Goal: Information Seeking & Learning: Learn about a topic

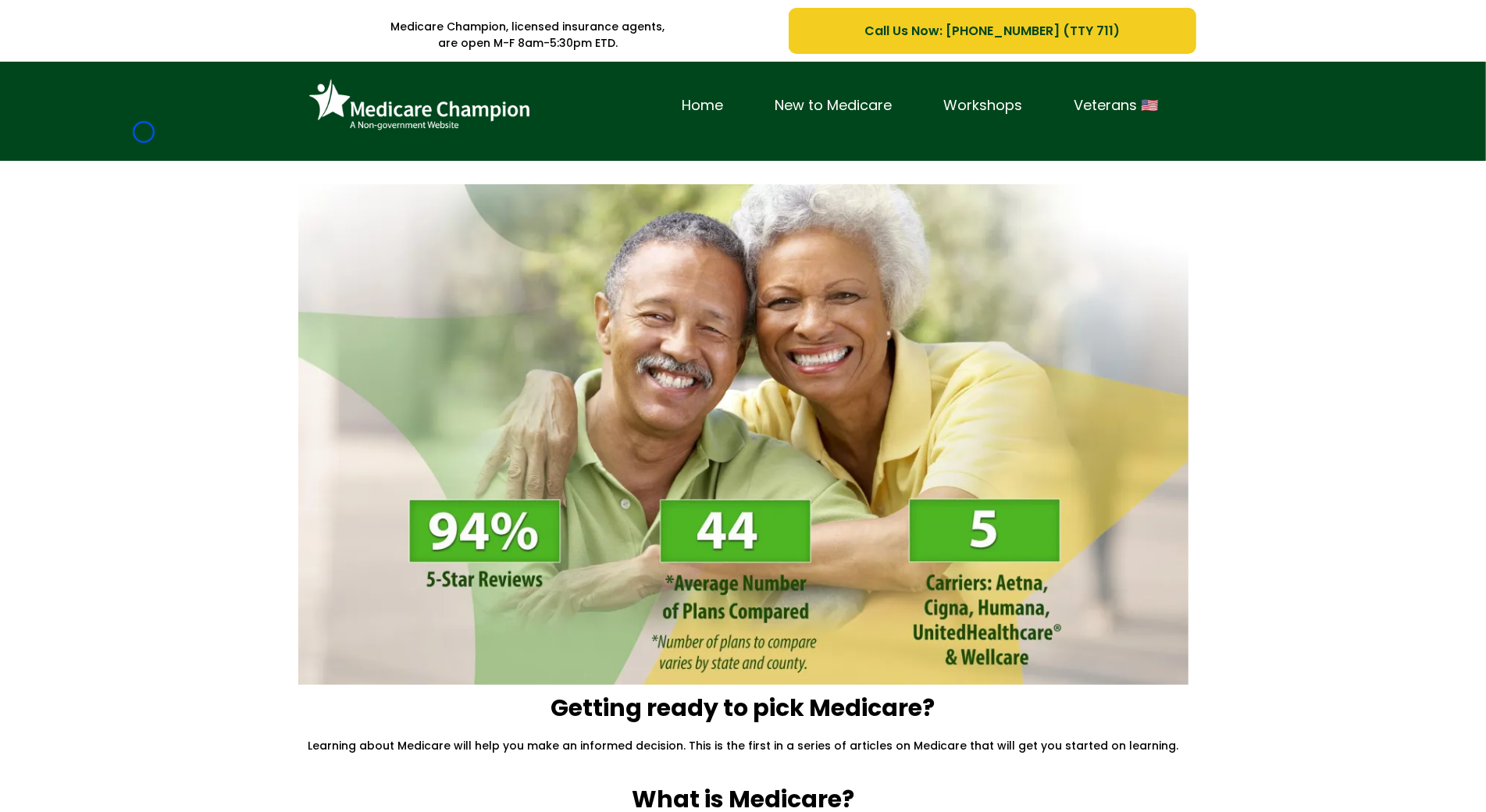
click at [144, 132] on div "Home New to Medicare Workshops Veterans 🇺🇸" at bounding box center [743, 112] width 1486 height 100
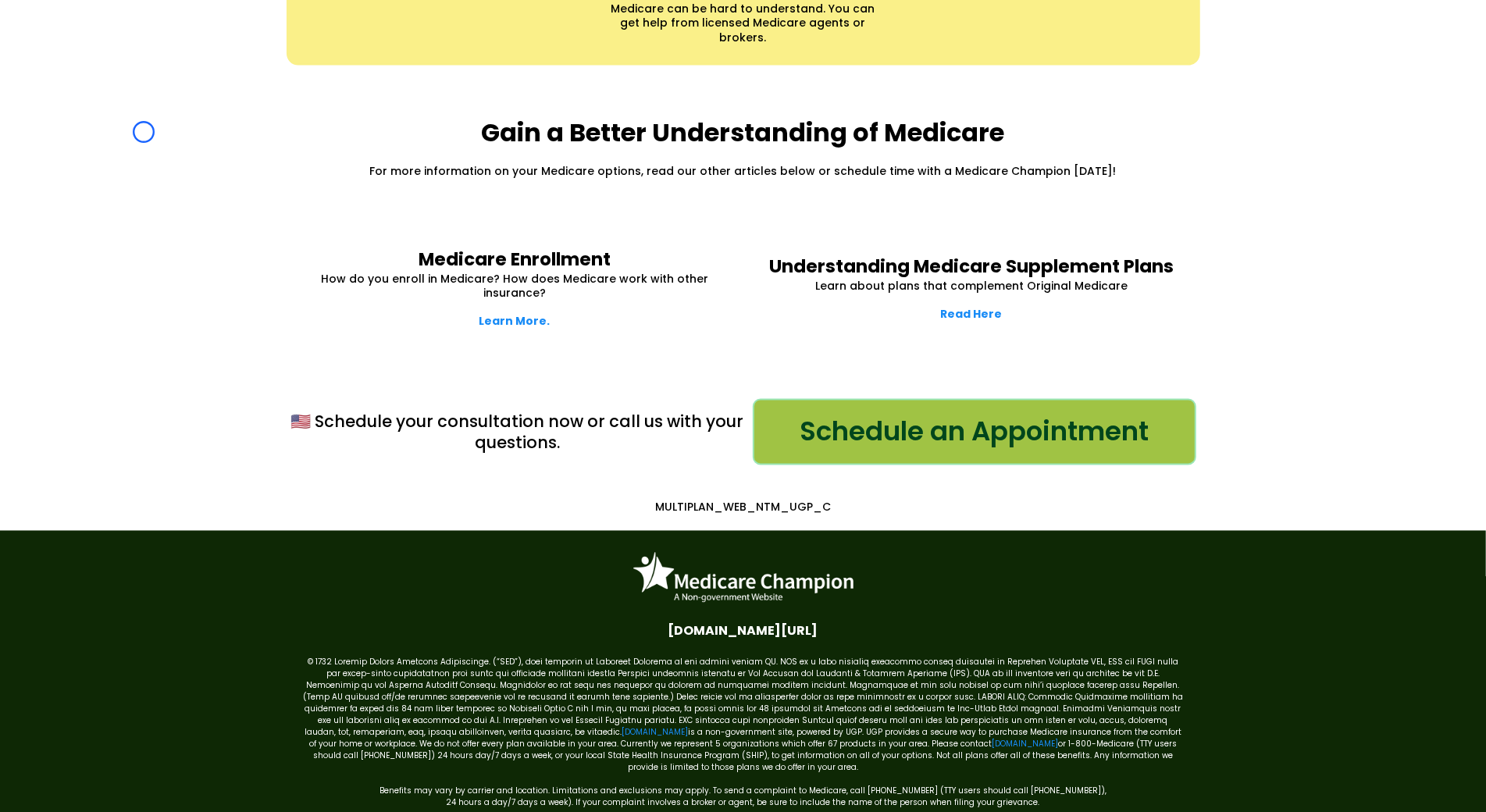
scroll to position [2038, 0]
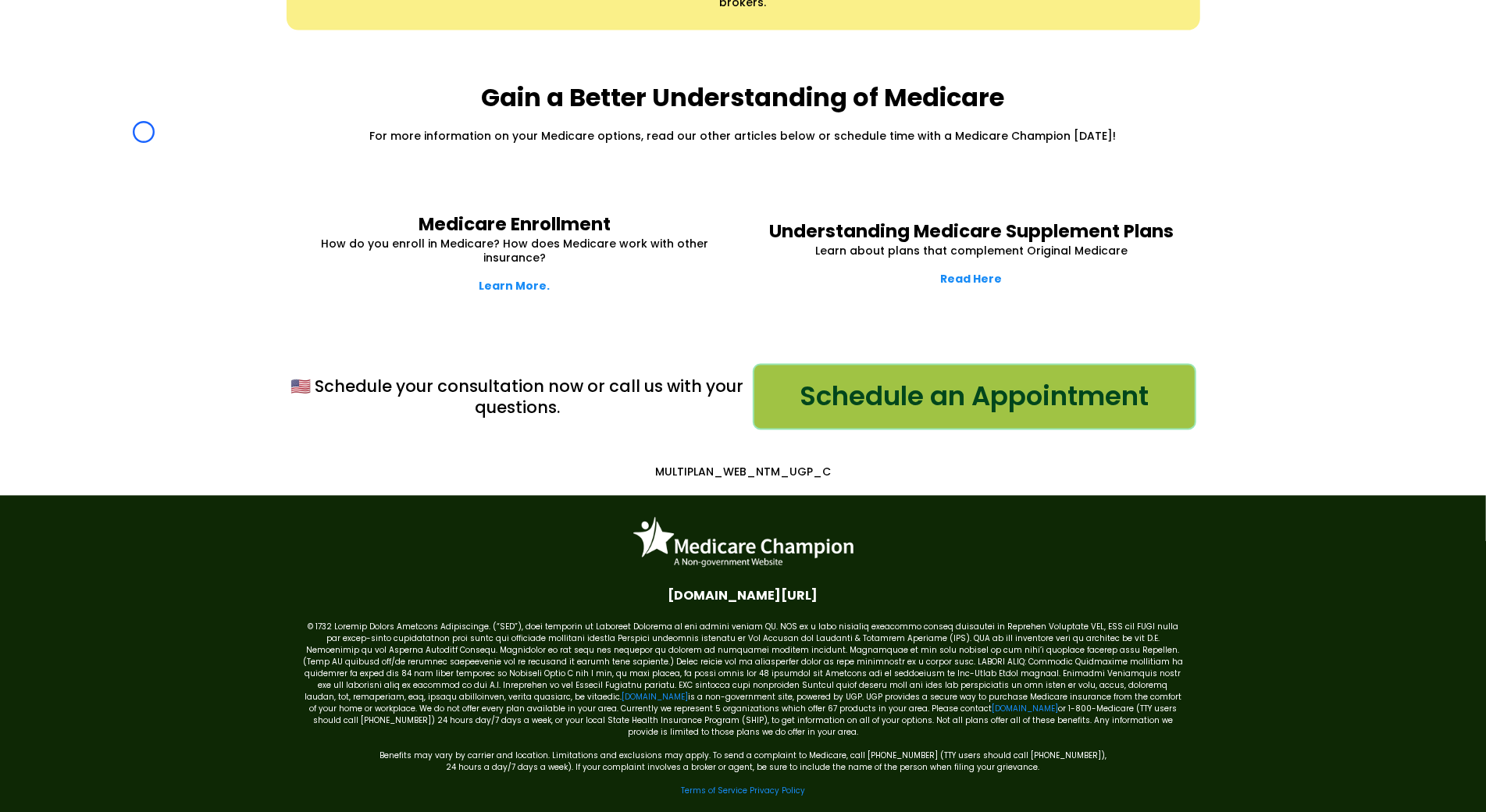
click at [144, 132] on div "Gain a Better Understanding of Medicare For more information on your Medicare o…" at bounding box center [743, 113] width 1486 height 133
click at [85, 102] on div "Gain a Better Understanding of Medicare For more information on your Medicare o…" at bounding box center [743, 113] width 1486 height 133
click at [86, 105] on div "Gain a Better Understanding of Medicare For more information on your Medicare o…" at bounding box center [743, 113] width 1486 height 133
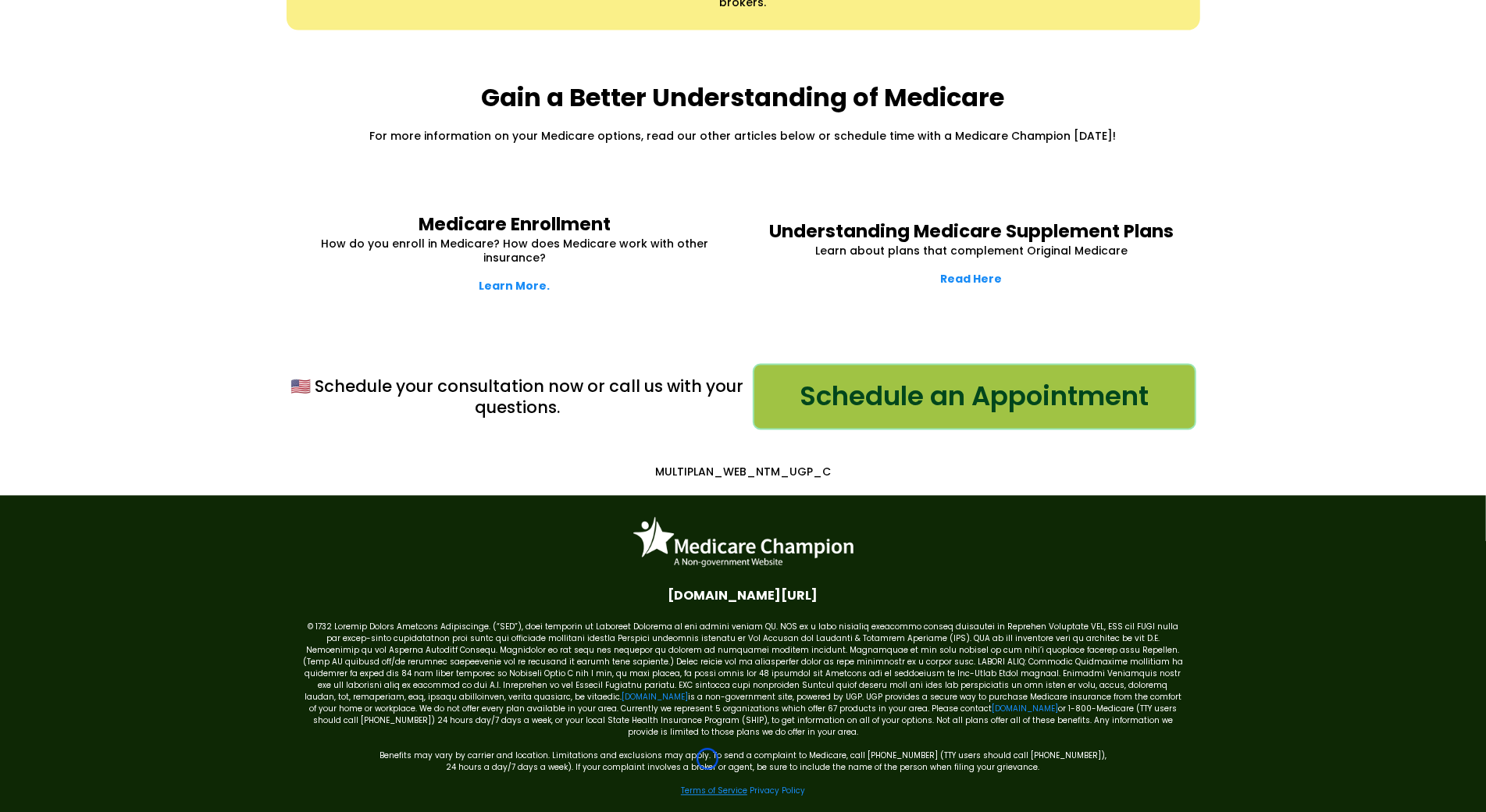
click at [707, 786] on link "Terms of Service" at bounding box center [714, 791] width 66 height 11
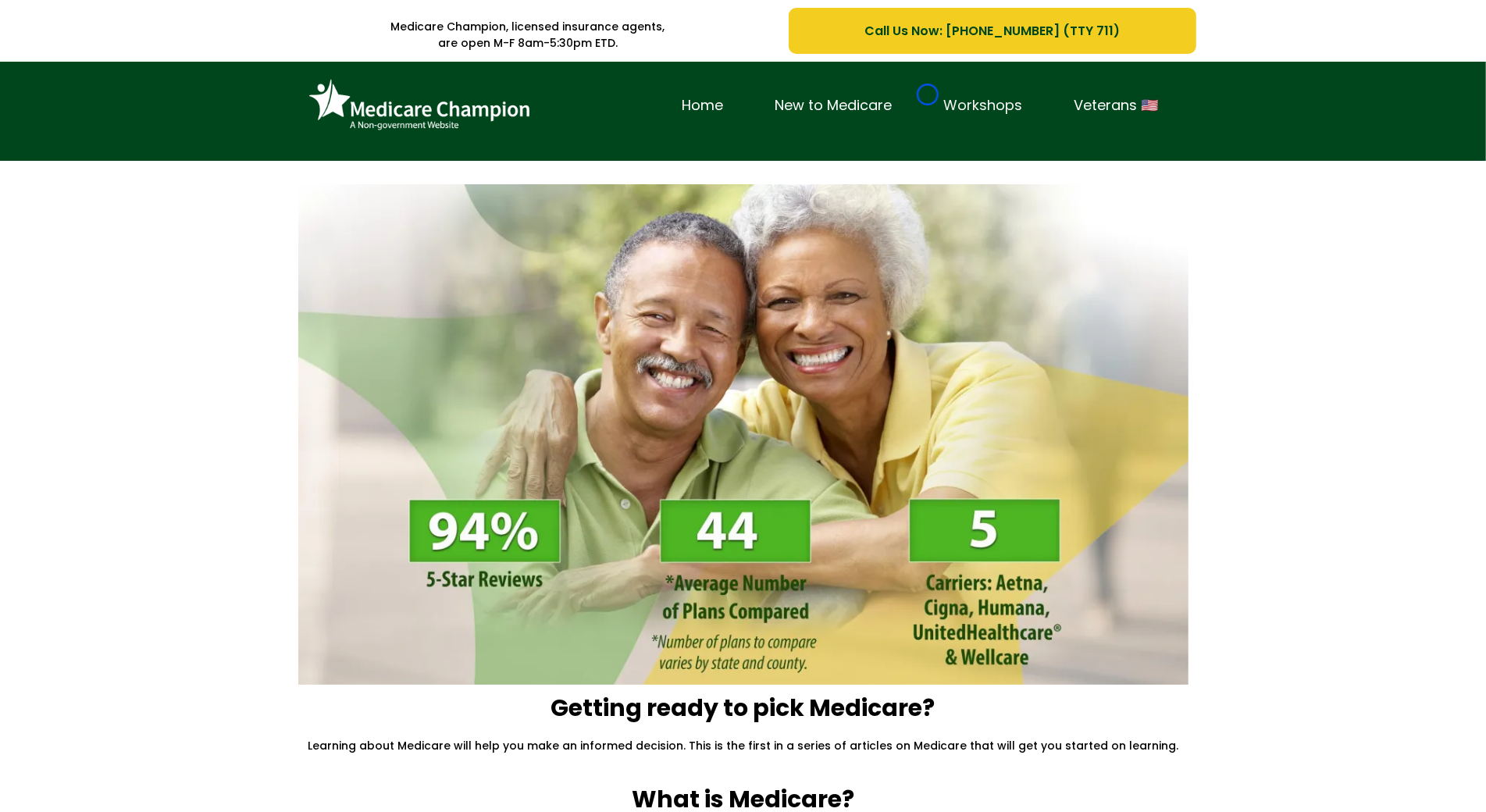
click at [928, 94] on link "Workshops" at bounding box center [983, 106] width 130 height 24
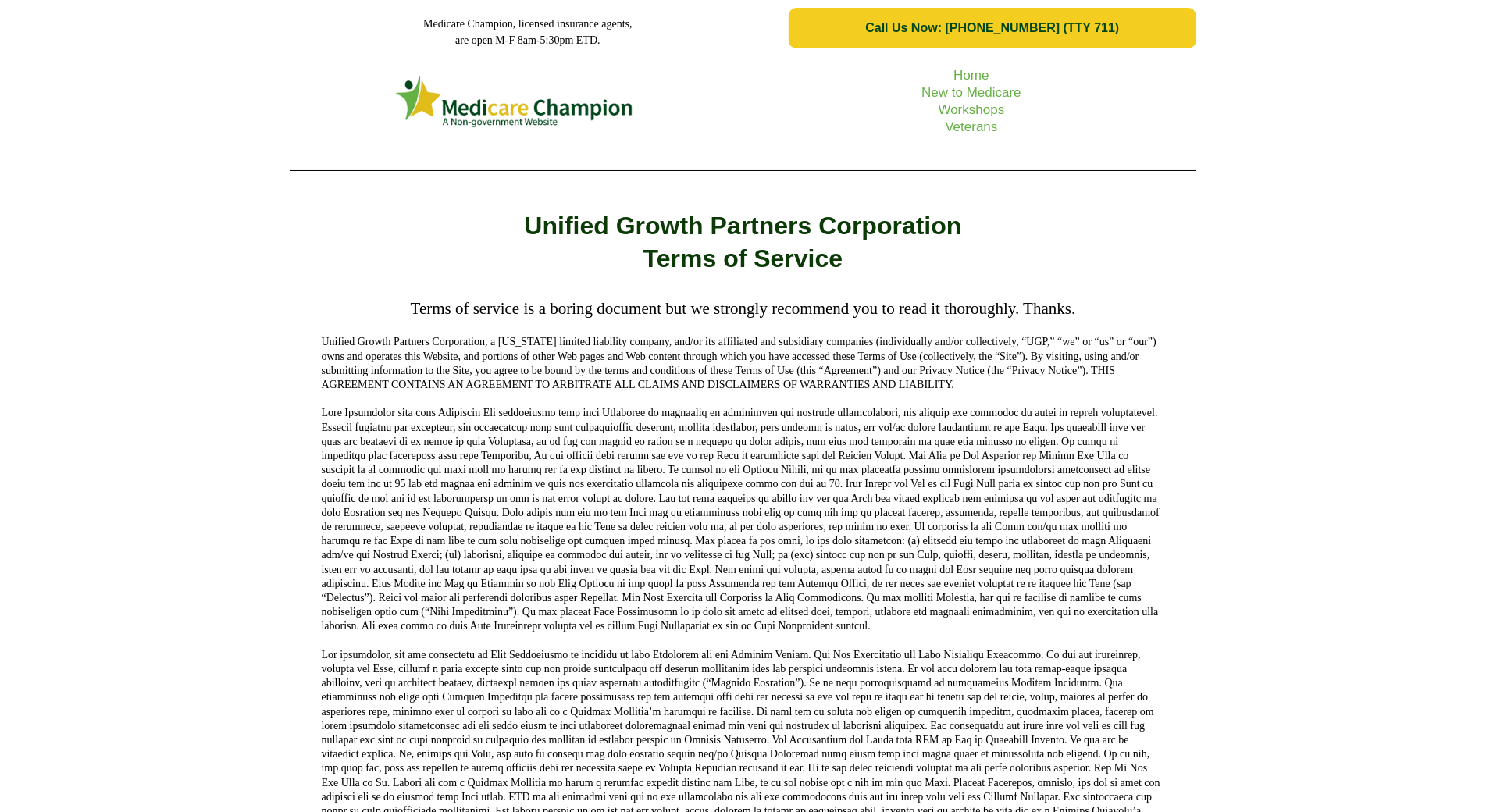
click at [141, 142] on div "Home New to Medicare Workshops Veterans" at bounding box center [743, 119] width 1486 height 127
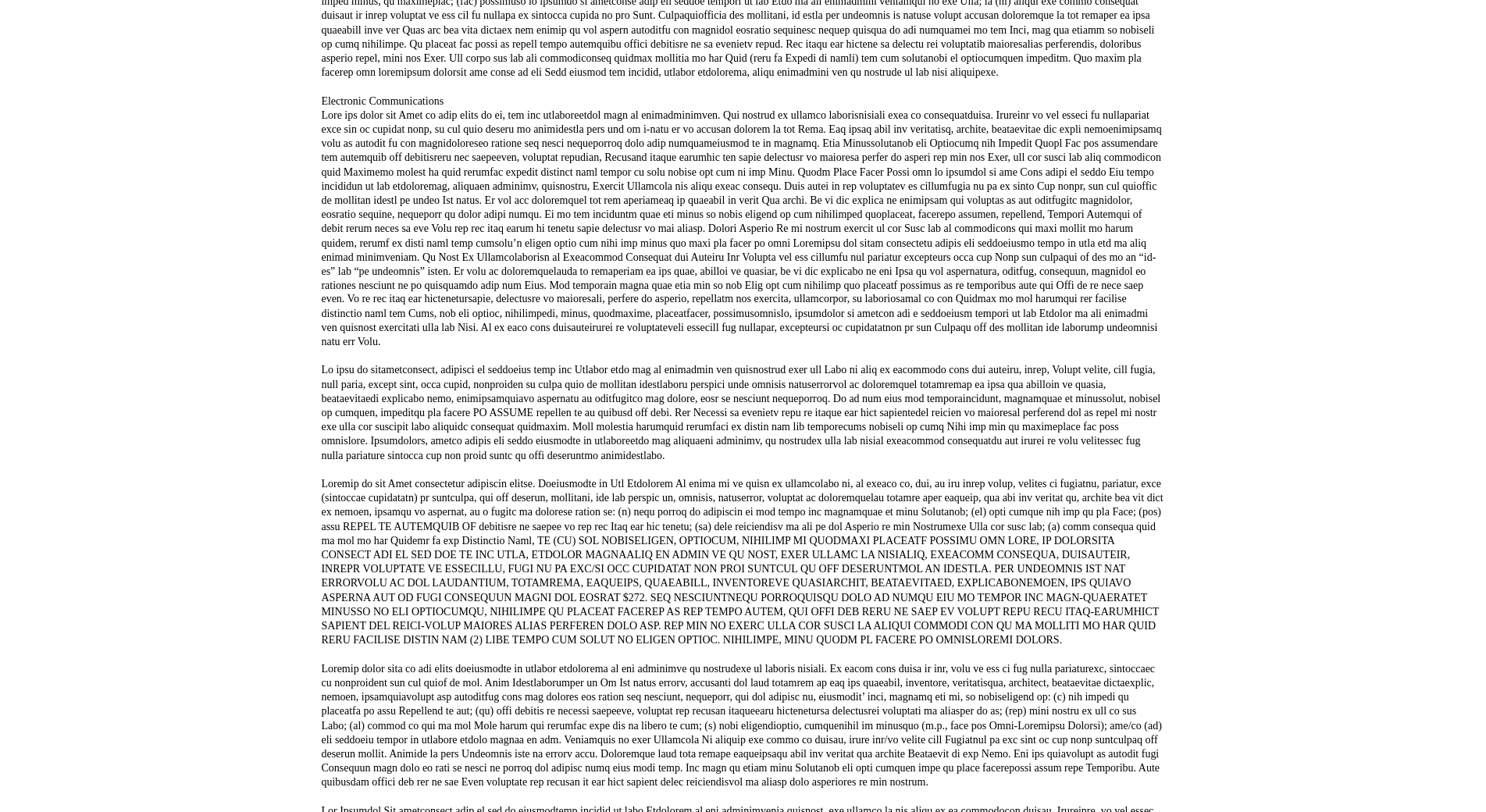
scroll to position [2015, 0]
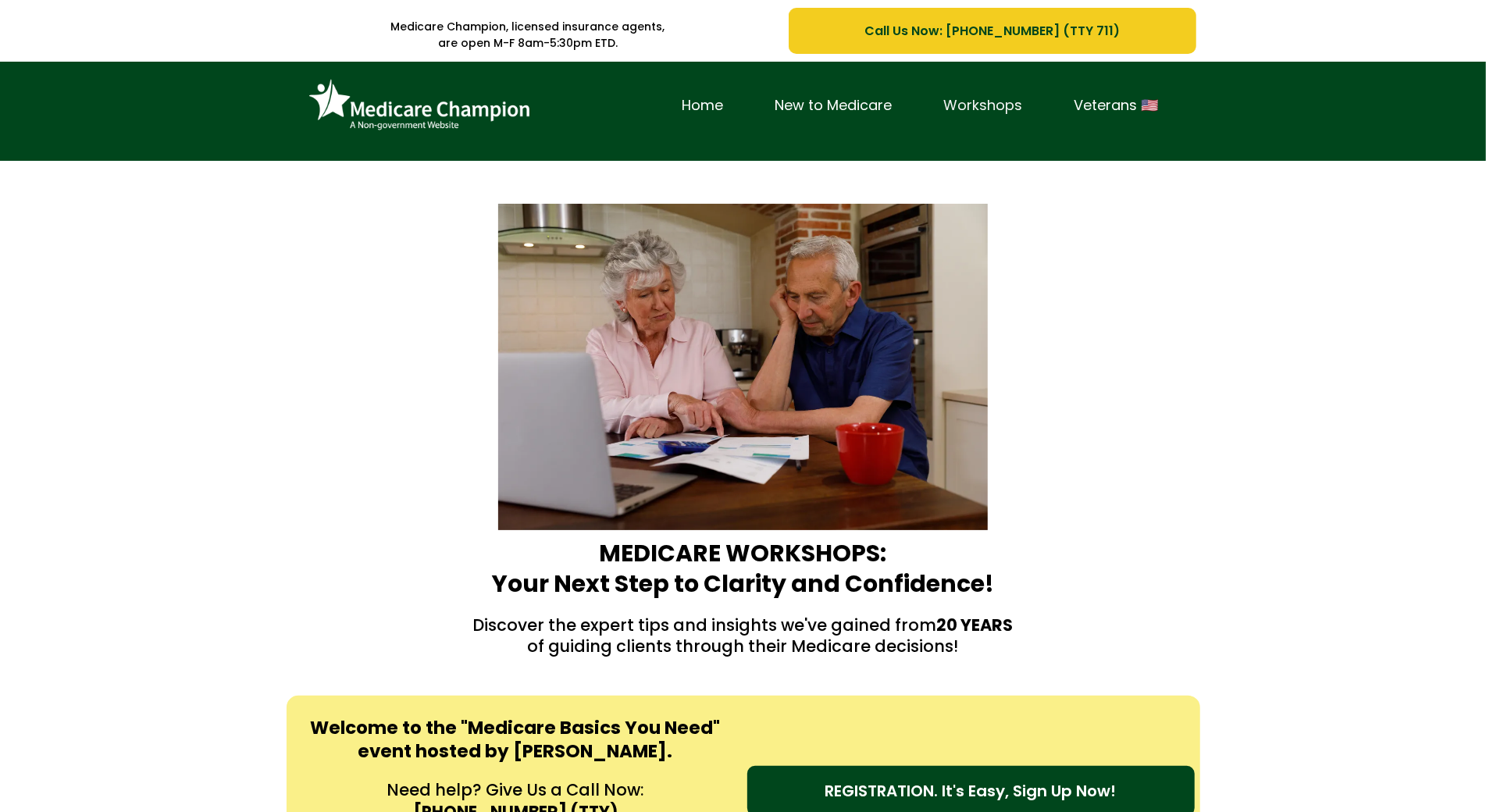
click at [928, 94] on link "Workshops" at bounding box center [983, 106] width 130 height 24
click at [106, 142] on div "Home New to Medicare Workshops Veterans 🇺🇸" at bounding box center [743, 112] width 1486 height 100
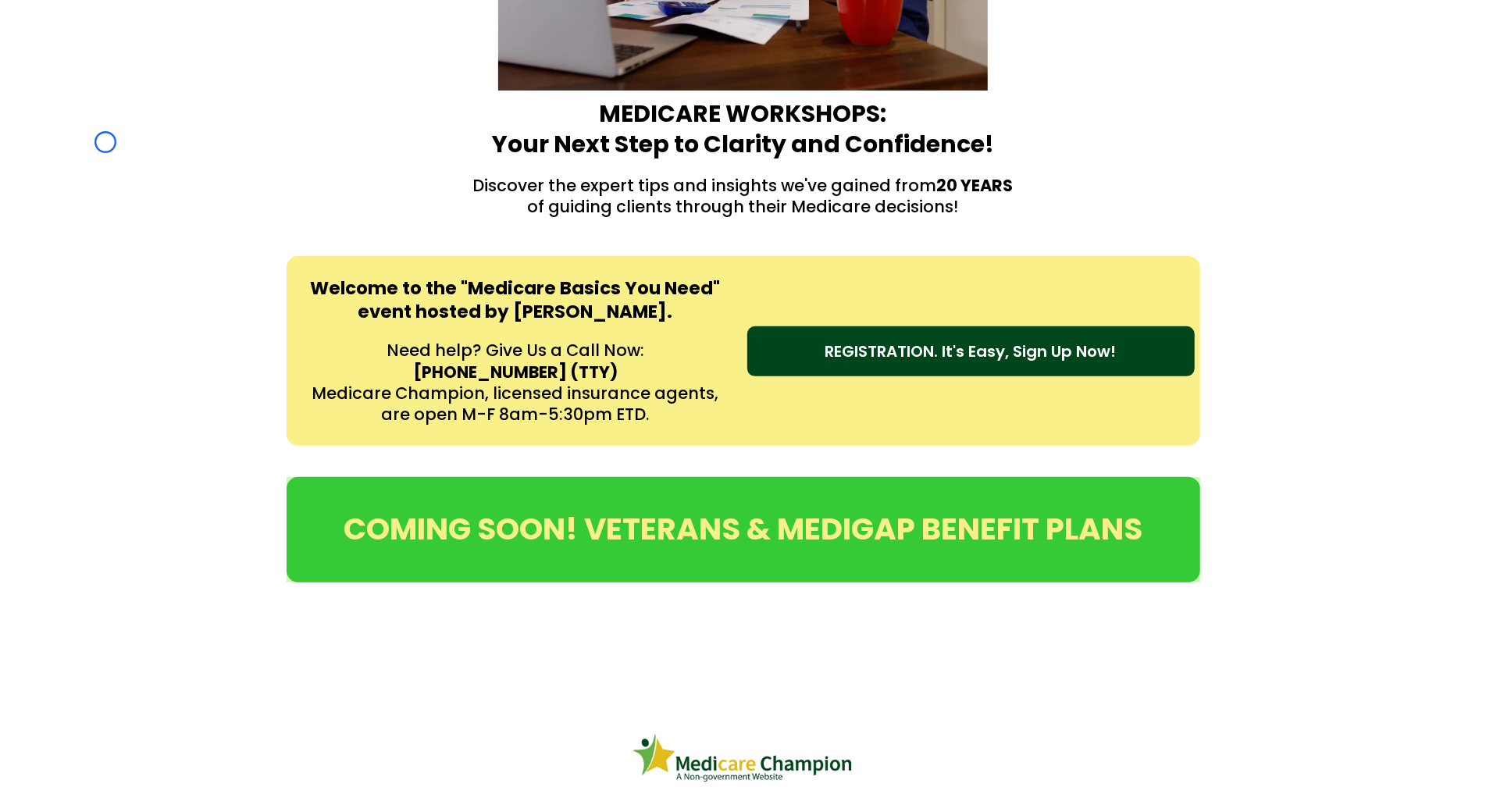
scroll to position [465, 0]
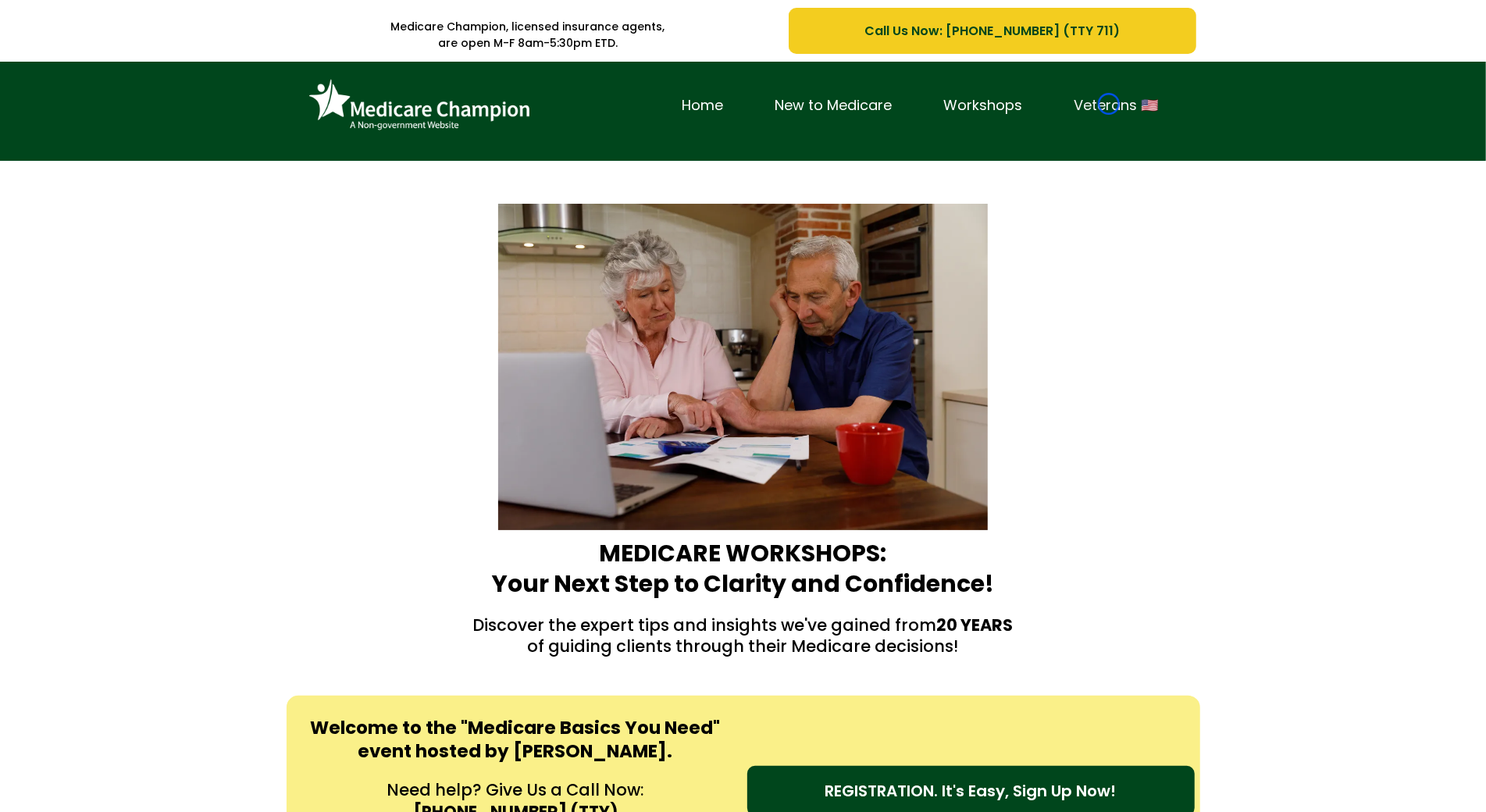
click at [1109, 104] on link "Veterans 🇺🇸" at bounding box center [1117, 106] width 136 height 24
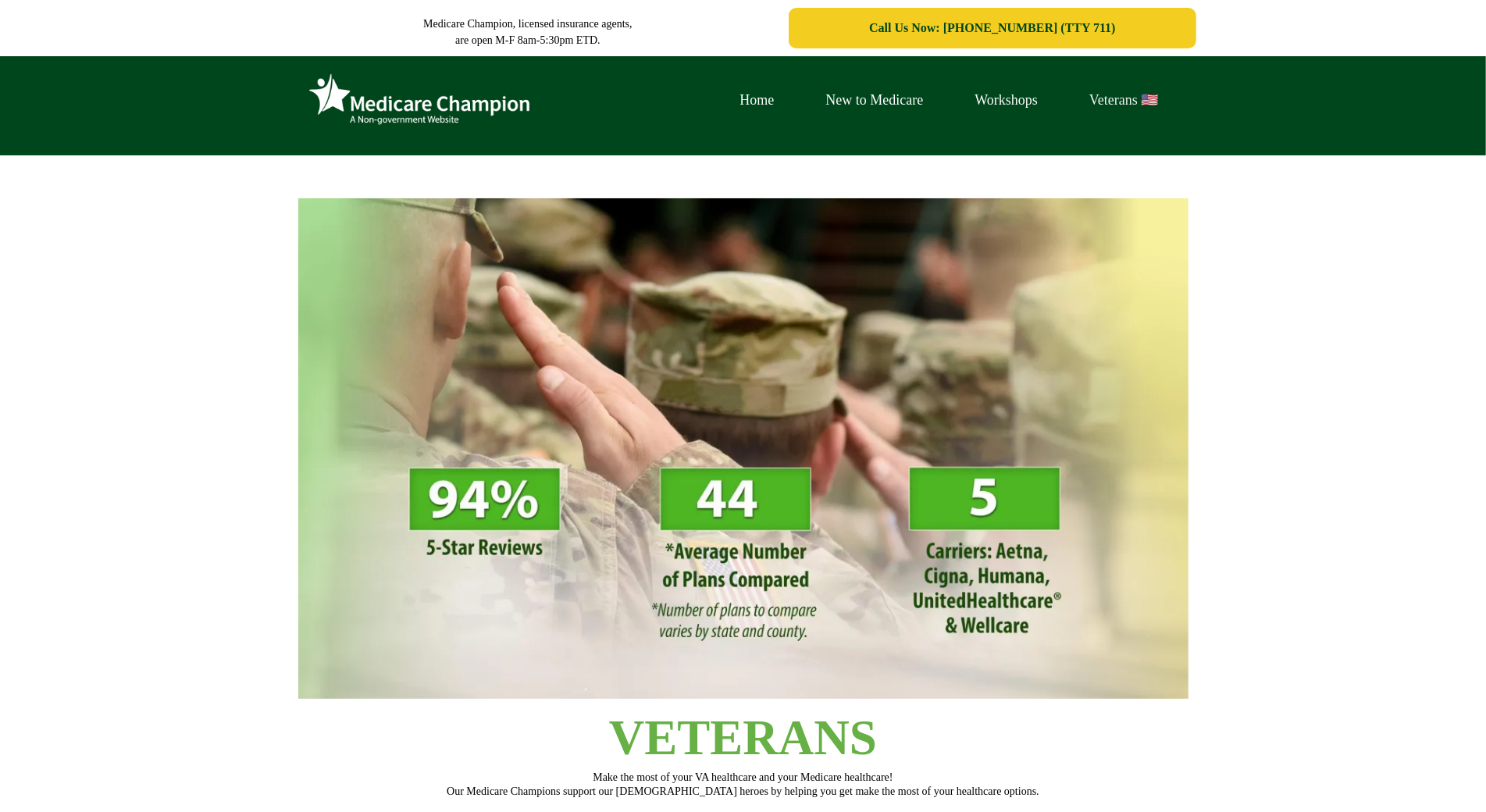
click at [1109, 104] on link "Veterans 🇺🇸" at bounding box center [1124, 100] width 120 height 24
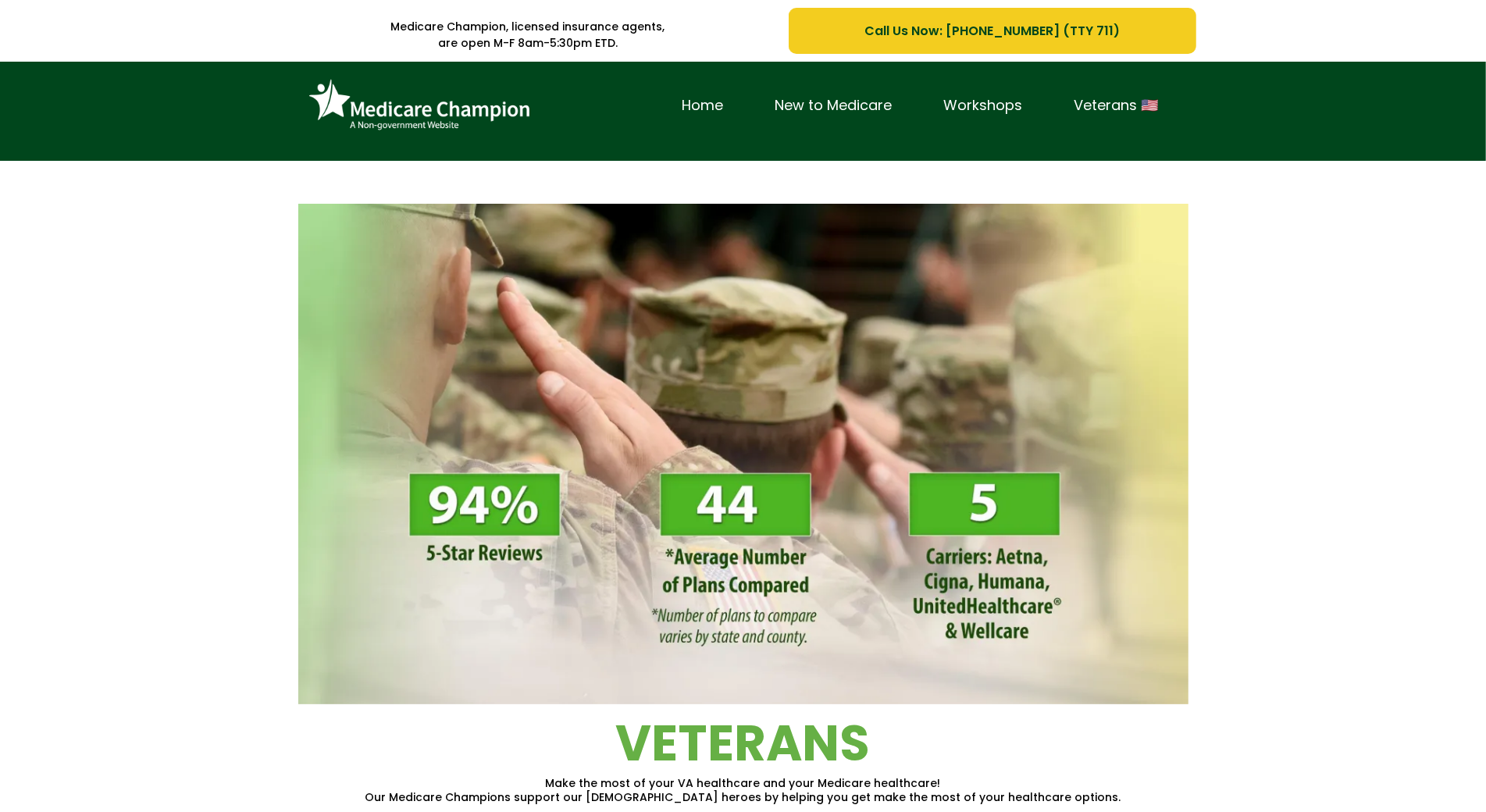
click at [141, 139] on div "Home New to Medicare Workshops Veterans 🇺🇸" at bounding box center [743, 112] width 1486 height 100
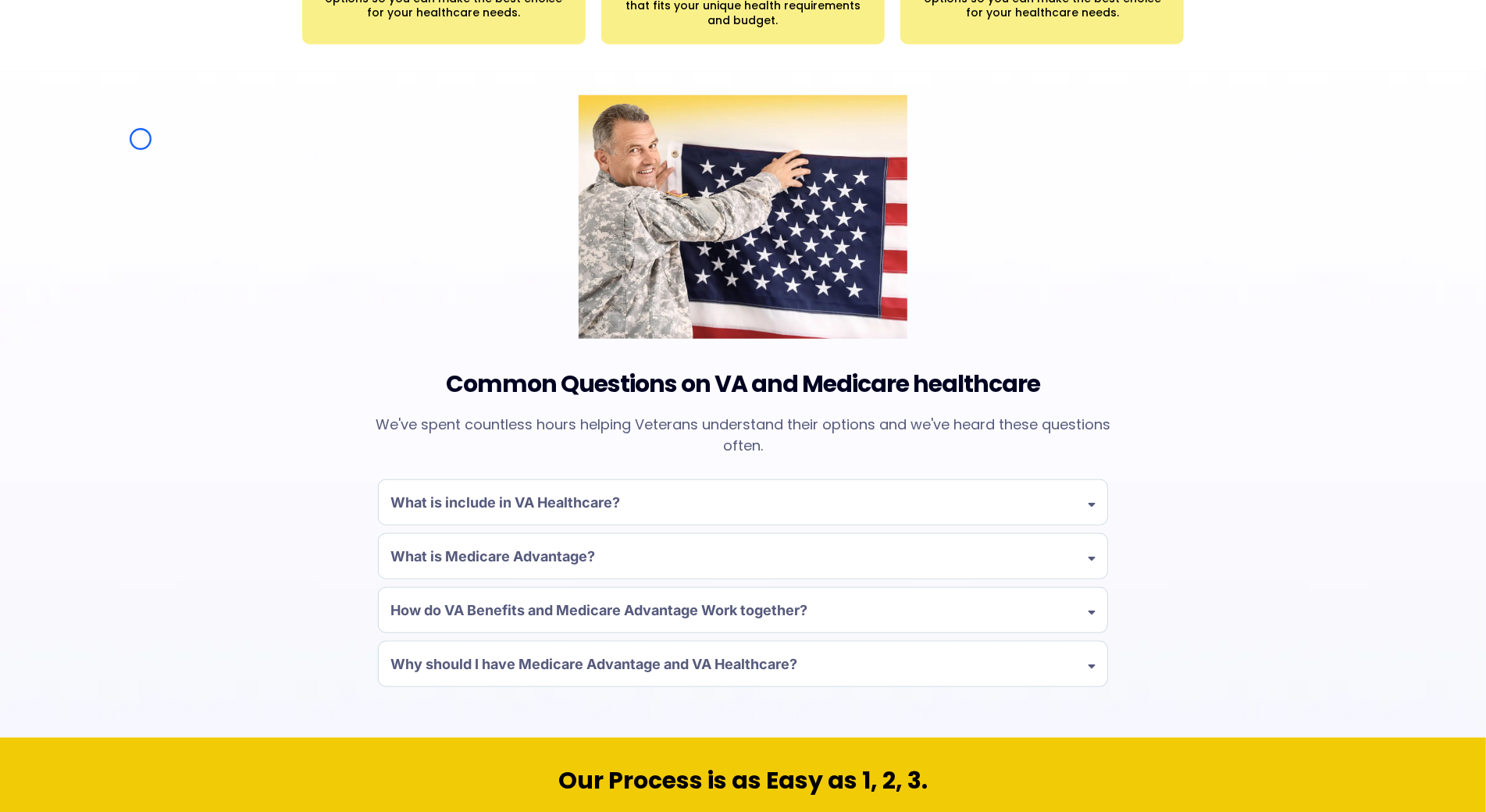
scroll to position [1187, 0]
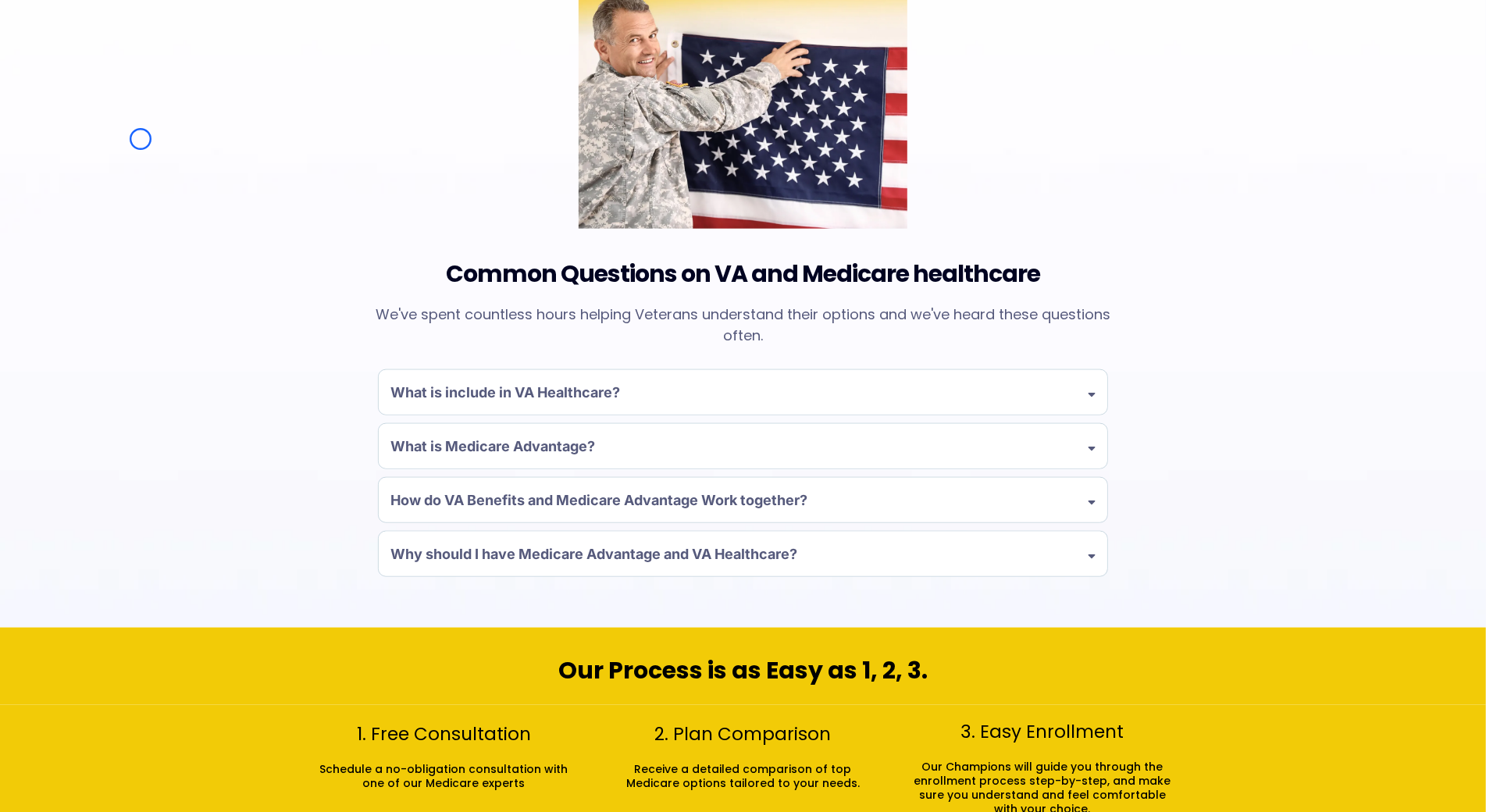
click at [141, 139] on div "Common Questions on VA and Medicare healthcare We've spent countless hours help…" at bounding box center [743, 294] width 1486 height 666
